Goal: Check status: Check status

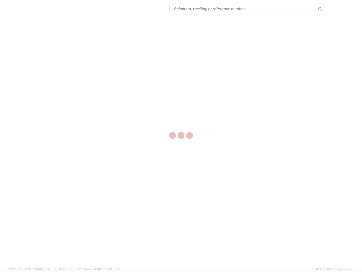
select select "US"
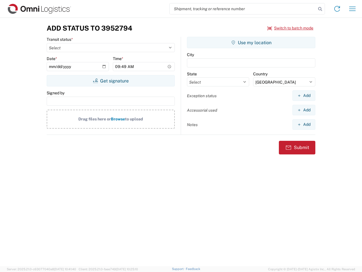
click at [243, 9] on input "search" at bounding box center [243, 8] width 147 height 11
click at [320, 9] on icon at bounding box center [321, 9] width 8 height 8
click at [337, 9] on icon at bounding box center [337, 8] width 9 height 9
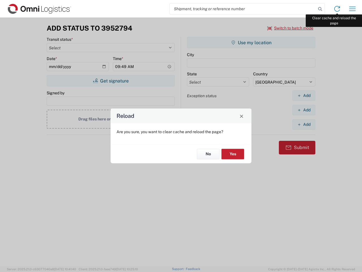
click at [353, 9] on div "Reload Are you sure, you want to clear cache and reload the page? No Yes" at bounding box center [181, 136] width 362 height 272
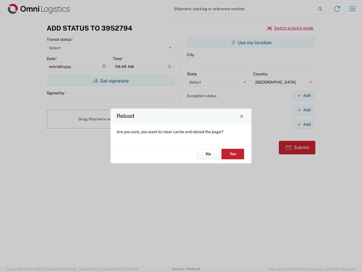
click at [291, 28] on div "Reload Are you sure, you want to clear cache and reload the page? No Yes" at bounding box center [181, 136] width 362 height 272
click at [111, 81] on div "Reload Are you sure, you want to clear cache and reload the page? No Yes" at bounding box center [181, 136] width 362 height 272
click at [251, 42] on div "Reload Are you sure, you want to clear cache and reload the page? No Yes" at bounding box center [181, 136] width 362 height 272
click at [304, 95] on div "Reload Are you sure, you want to clear cache and reload the page? No Yes" at bounding box center [181, 136] width 362 height 272
click at [304, 110] on div "Reload Are you sure, you want to clear cache and reload the page? No Yes" at bounding box center [181, 136] width 362 height 272
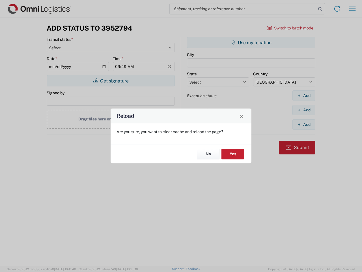
click at [304, 124] on div "Reload Are you sure, you want to clear cache and reload the page? No Yes" at bounding box center [181, 136] width 362 height 272
